Goal: Task Accomplishment & Management: Use online tool/utility

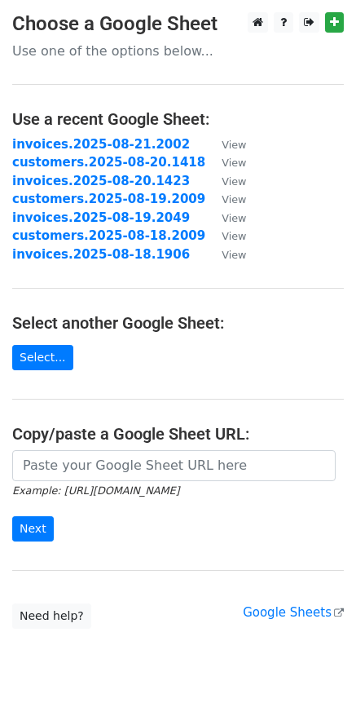
click at [187, 470] on input "url" at bounding box center [174, 465] width 324 height 31
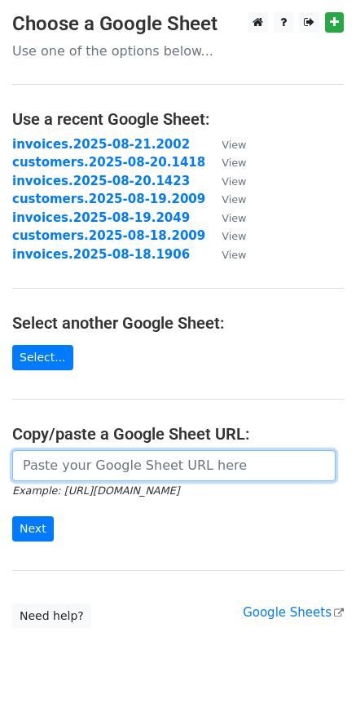
paste input "[URL][DOMAIN_NAME]"
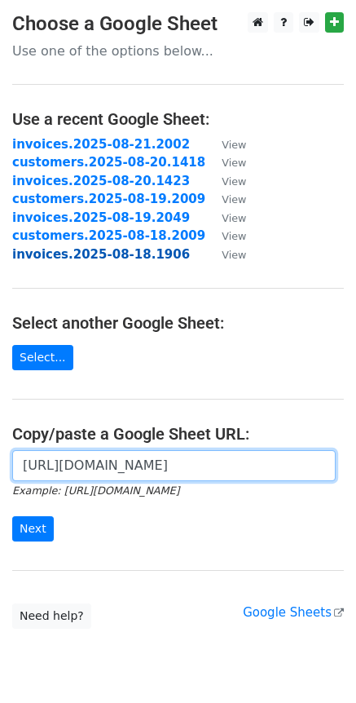
scroll to position [0, 478]
type input "[URL][DOMAIN_NAME]"
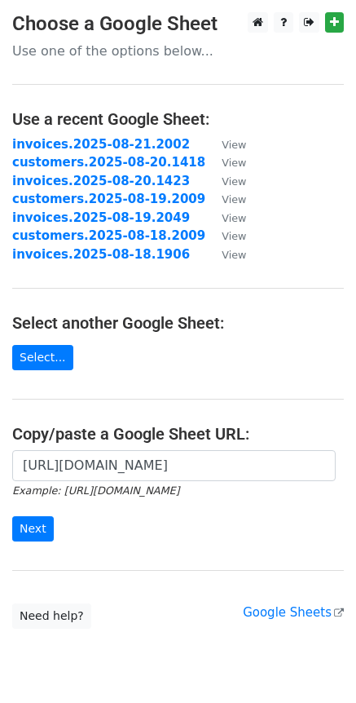
scroll to position [0, 0]
click at [101, 86] on main "Choose a Google Sheet Use one of the options below... Use a recent Google Sheet…" at bounding box center [178, 320] width 356 height 616
click at [34, 531] on input "Next" at bounding box center [33, 528] width 42 height 25
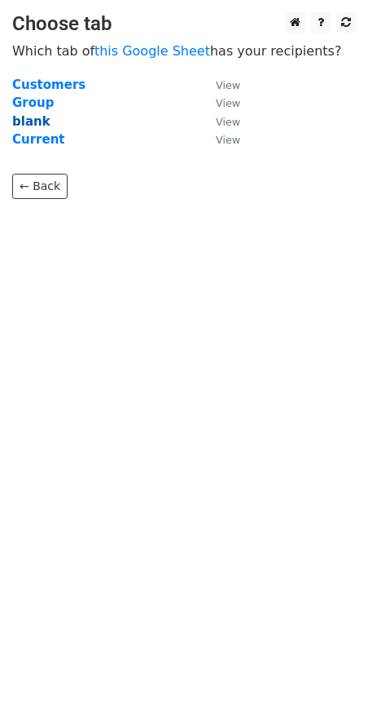
click at [29, 125] on strong "blank" at bounding box center [31, 121] width 38 height 15
click at [32, 117] on strong "blank" at bounding box center [31, 121] width 38 height 15
click at [28, 119] on strong "blank" at bounding box center [31, 121] width 38 height 15
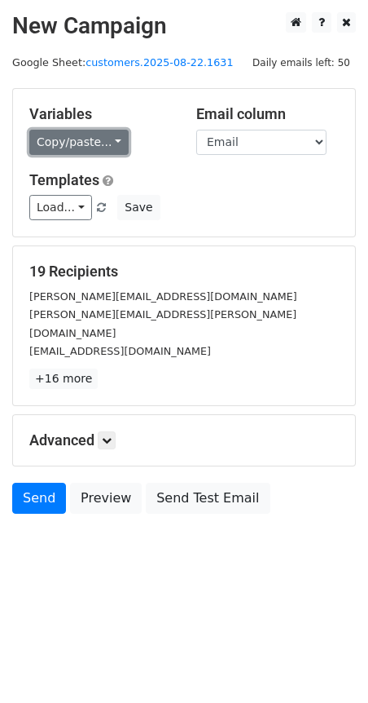
click at [107, 143] on link "Copy/paste..." at bounding box center [78, 142] width 99 height 25
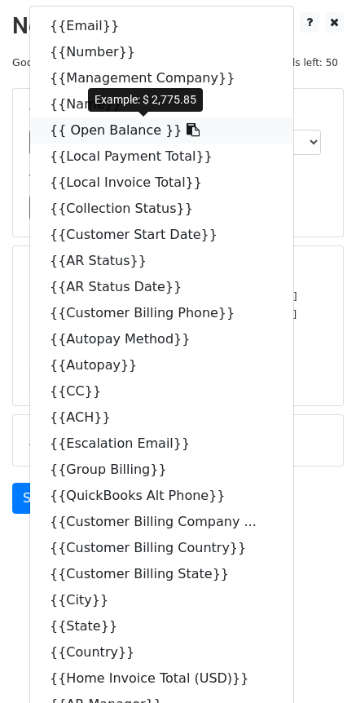
click at [187, 128] on icon at bounding box center [193, 129] width 13 height 13
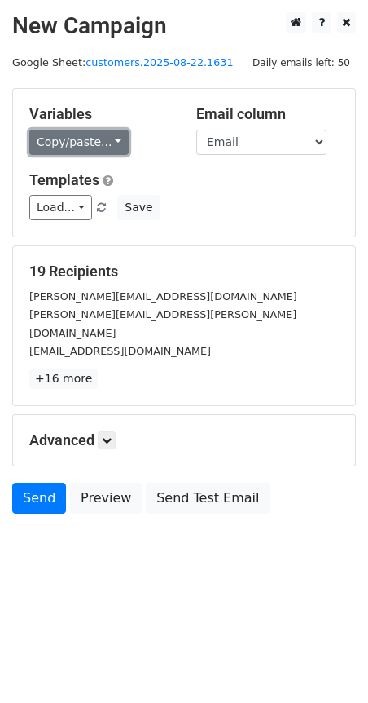
click at [104, 139] on link "Copy/paste..." at bounding box center [78, 142] width 99 height 25
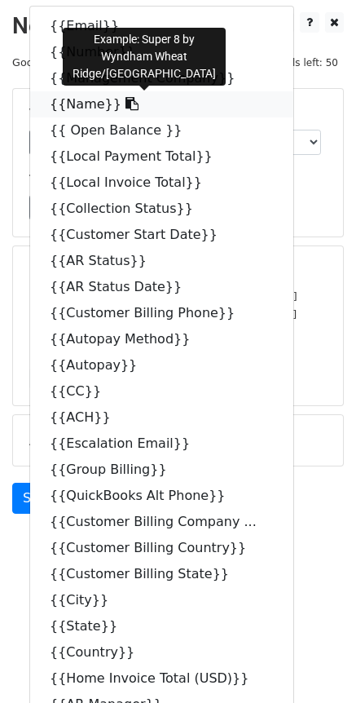
click at [126, 105] on icon at bounding box center [132, 103] width 13 height 13
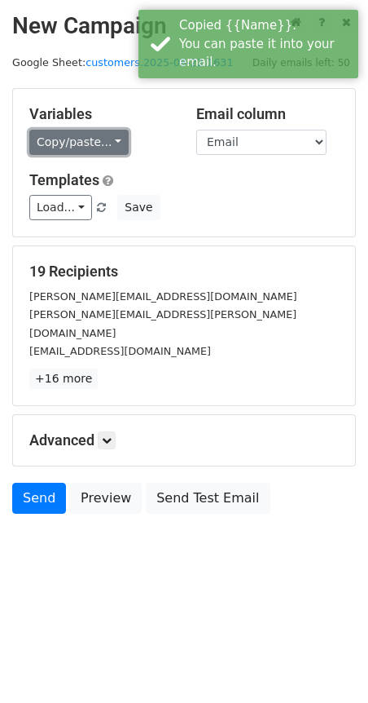
click at [112, 148] on link "Copy/paste..." at bounding box center [78, 142] width 99 height 25
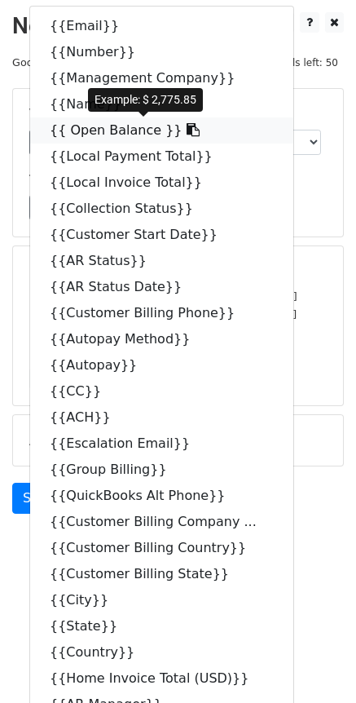
click at [187, 131] on icon at bounding box center [193, 129] width 13 height 13
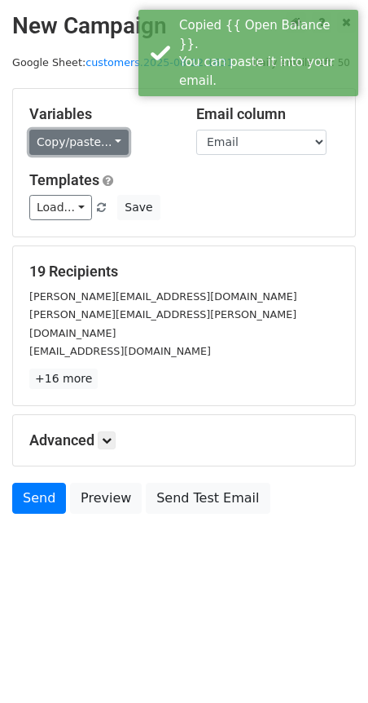
click at [107, 143] on link "Copy/paste..." at bounding box center [78, 142] width 99 height 25
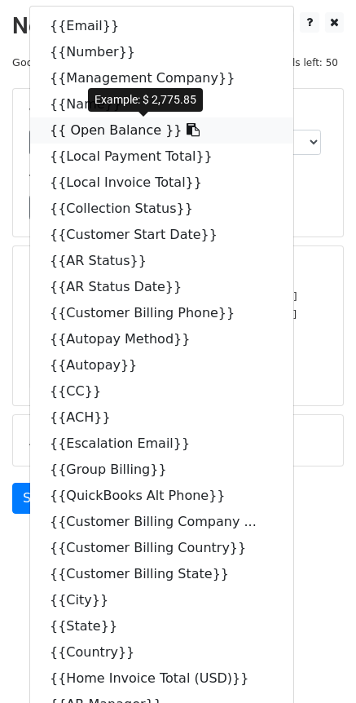
click at [187, 129] on icon at bounding box center [193, 129] width 13 height 13
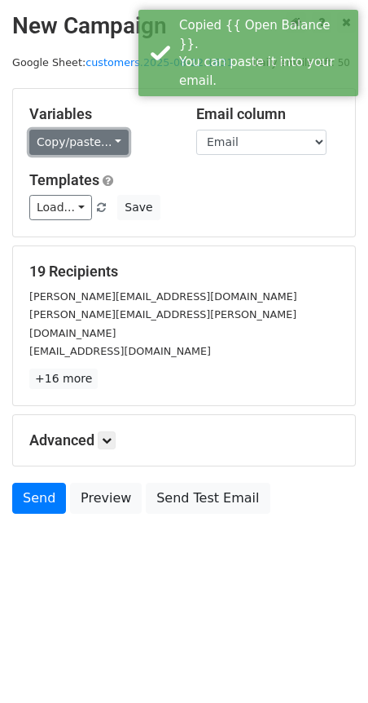
click at [108, 151] on link "Copy/paste..." at bounding box center [78, 142] width 99 height 25
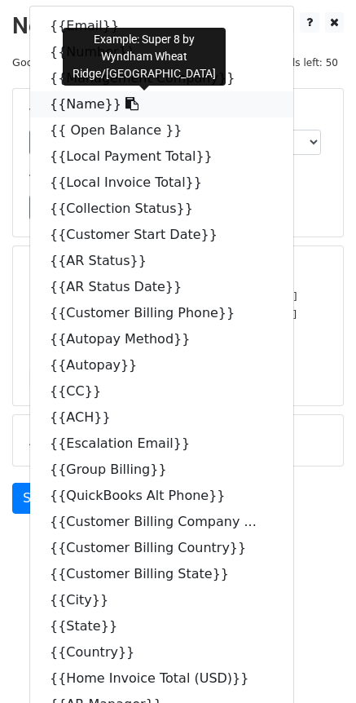
click at [121, 111] on span at bounding box center [129, 103] width 17 height 15
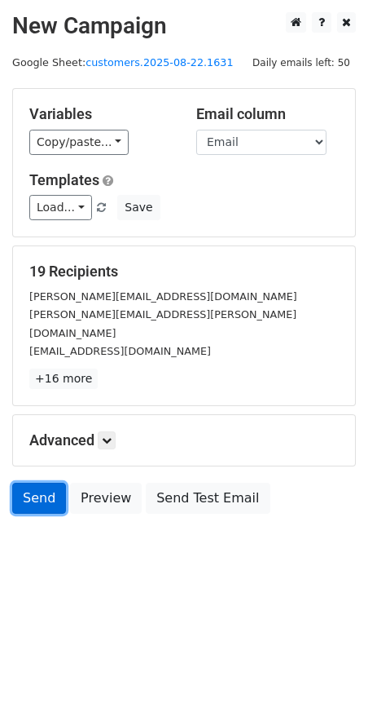
click at [53, 482] on link "Send" at bounding box center [39, 497] width 54 height 31
